Goal: Find specific page/section: Find specific page/section

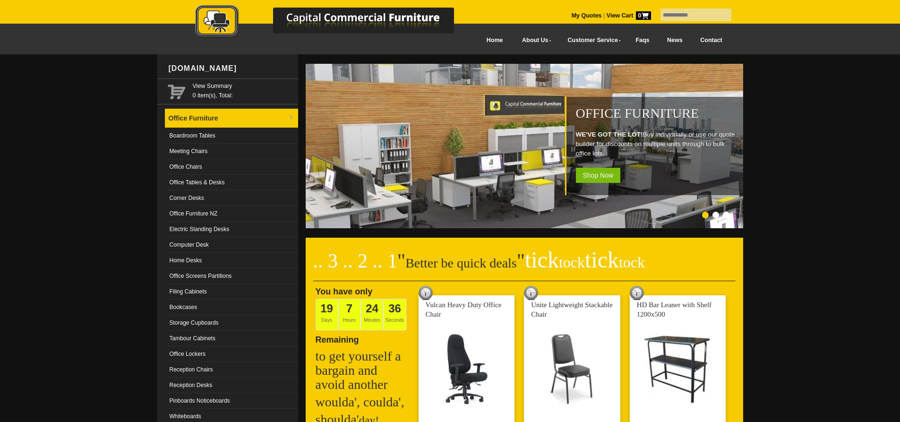
click at [211, 119] on link "Office Furniture" at bounding box center [231, 118] width 133 height 19
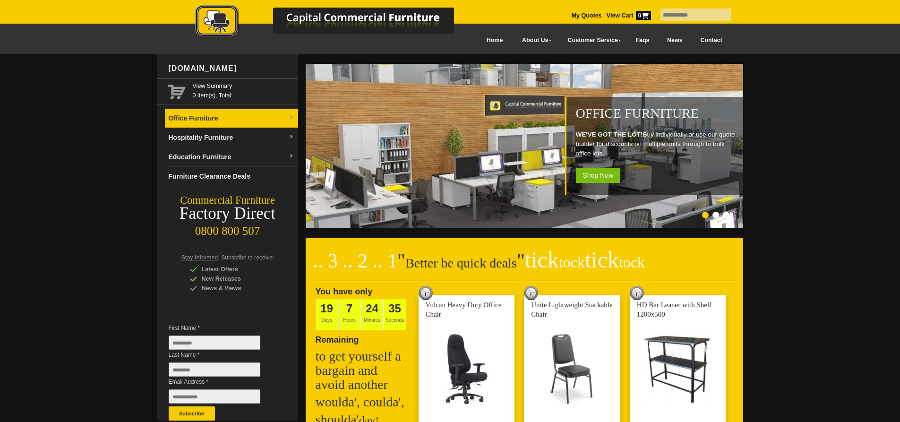
click at [211, 119] on link "Office Furniture" at bounding box center [231, 118] width 133 height 19
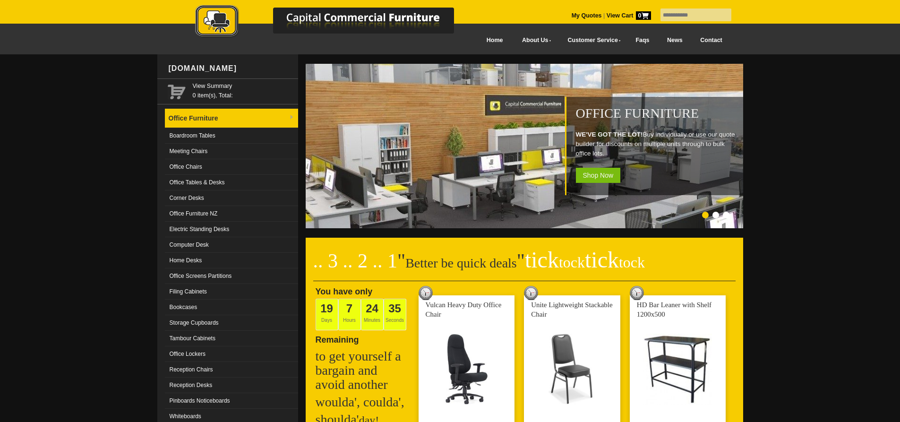
click at [211, 119] on link "Office Furniture" at bounding box center [231, 118] width 133 height 19
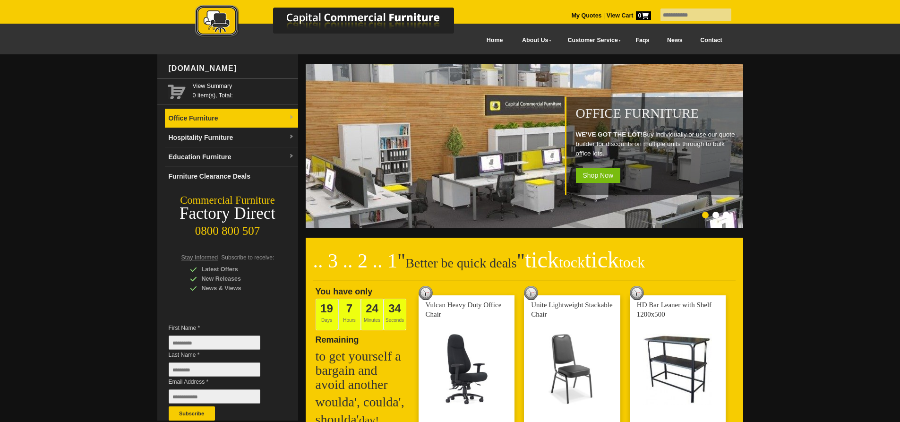
click at [211, 119] on link "Office Furniture" at bounding box center [231, 118] width 133 height 19
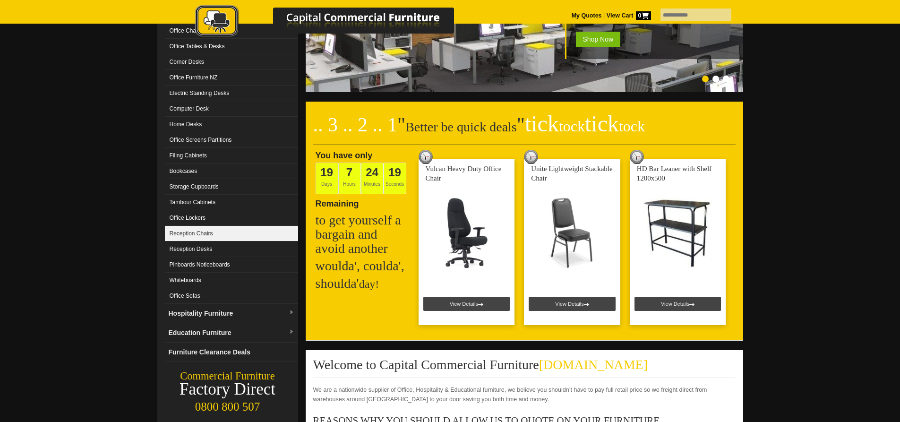
scroll to position [94, 0]
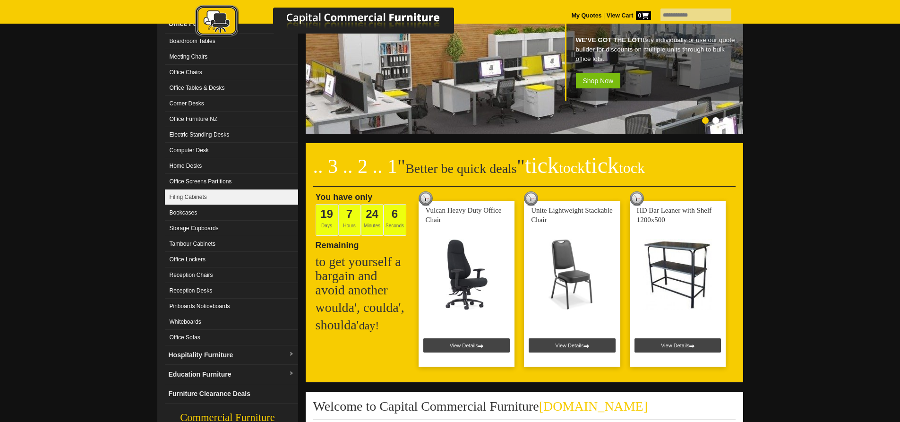
click at [210, 197] on link "Filing Cabinets" at bounding box center [231, 197] width 133 height 16
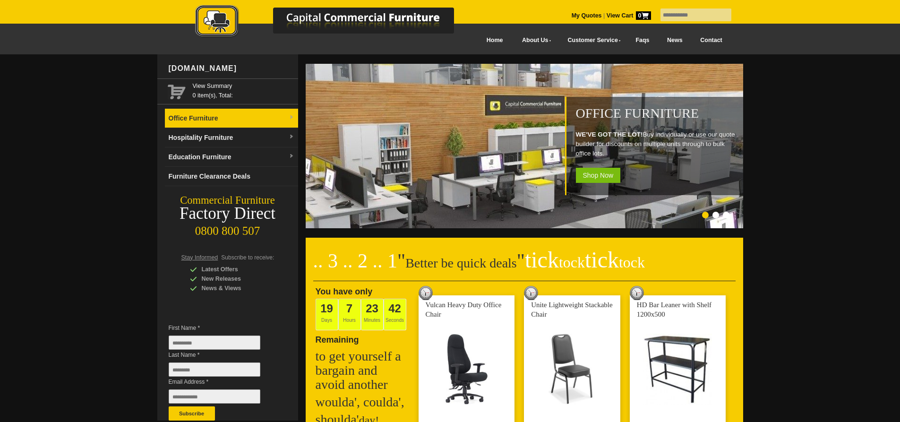
click at [186, 120] on link "Office Furniture" at bounding box center [231, 118] width 133 height 19
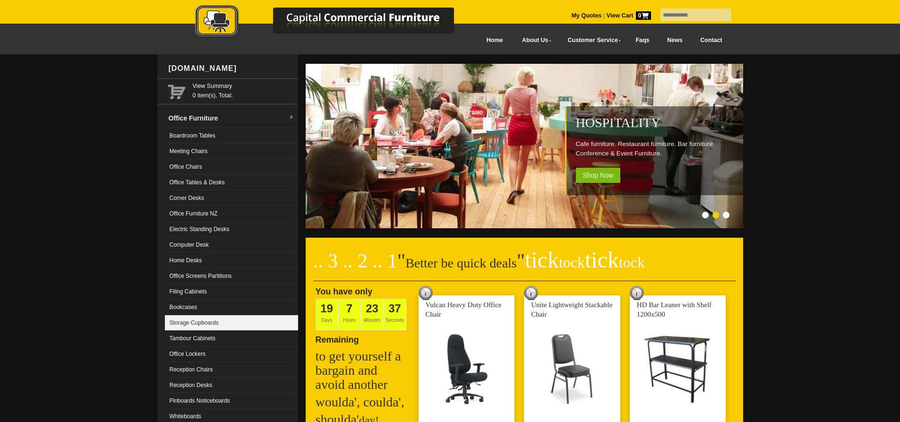
click at [232, 320] on link "Storage Cupboards" at bounding box center [231, 323] width 133 height 16
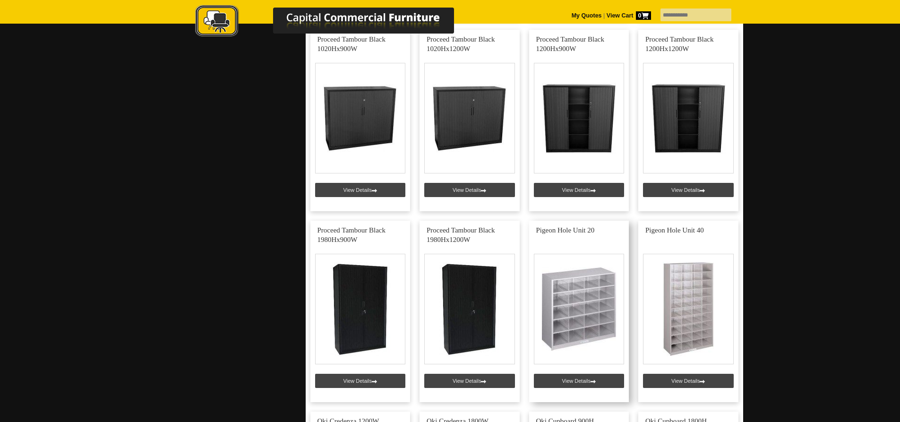
scroll to position [1653, 0]
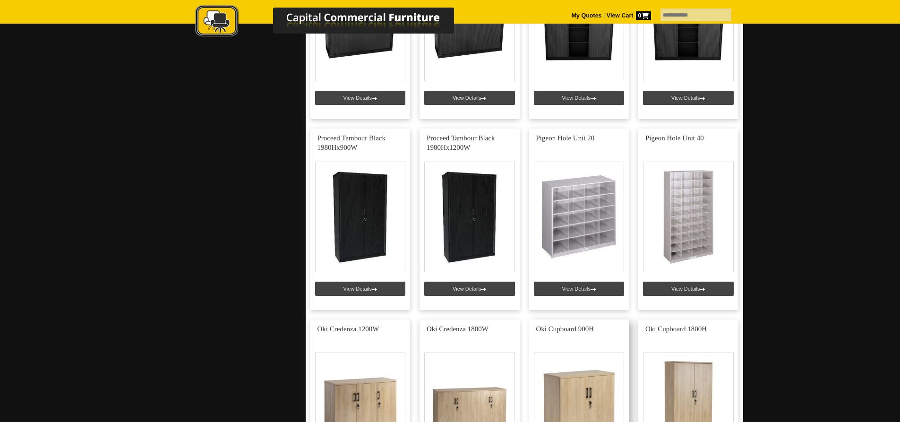
click at [586, 389] on link at bounding box center [579, 409] width 100 height 181
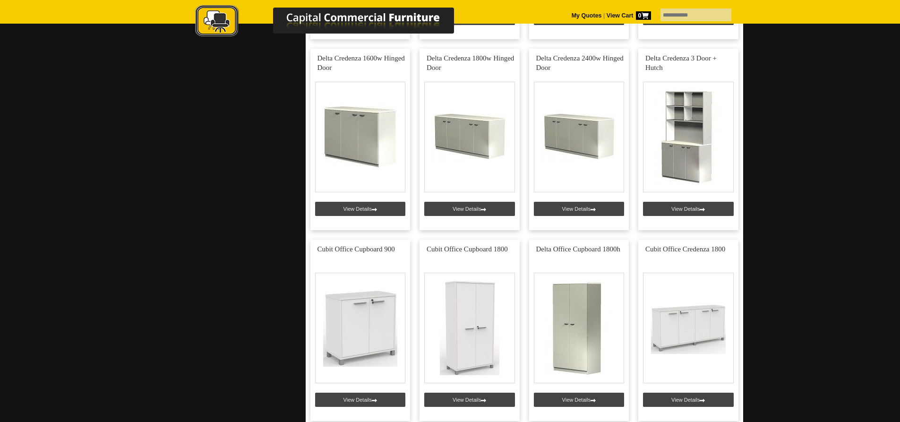
scroll to position [666, 0]
